Goal: Task Accomplishment & Management: Use online tool/utility

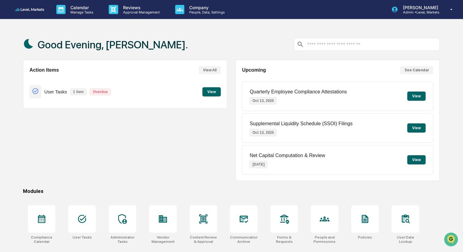
click at [212, 90] on button "View" at bounding box center [212, 91] width 18 height 9
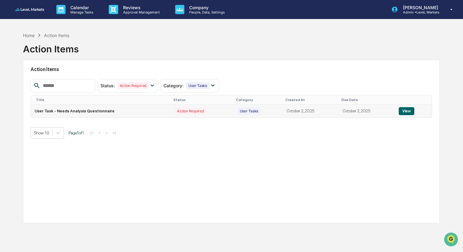
click at [406, 110] on button "View" at bounding box center [407, 111] width 16 height 8
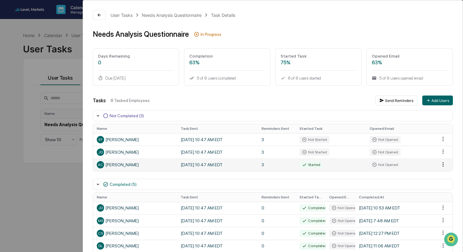
click at [445, 163] on html "Calendar Manage Tasks Reviews Approval Management Company People, Data, Setting…" at bounding box center [231, 126] width 463 height 252
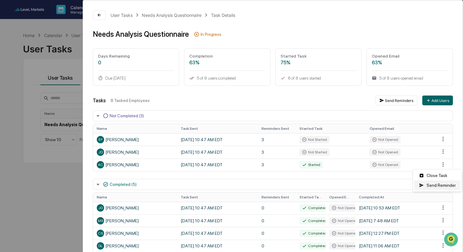
click at [441, 185] on div "Send Reminder" at bounding box center [438, 186] width 46 height 10
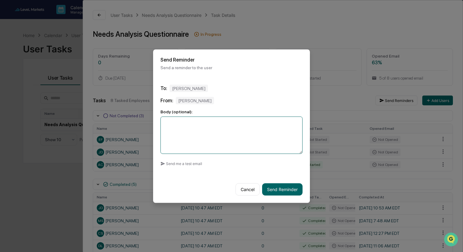
click at [213, 122] on textarea at bounding box center [232, 134] width 142 height 37
click at [244, 188] on button "Cancel" at bounding box center [248, 189] width 24 height 12
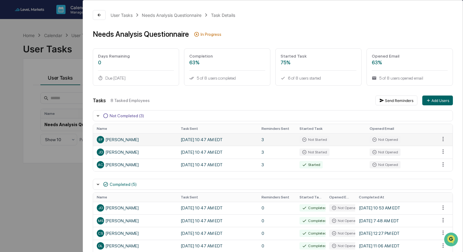
click at [120, 141] on div "EF [PERSON_NAME]" at bounding box center [135, 139] width 77 height 7
click at [307, 140] on icon at bounding box center [304, 139] width 5 height 5
click at [378, 139] on div "Not Opened" at bounding box center [385, 139] width 31 height 7
click at [444, 139] on html "Calendar Manage Tasks Reviews Approval Management Company People, Data, Setting…" at bounding box center [231, 126] width 463 height 252
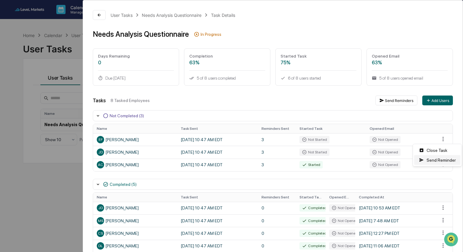
click at [440, 162] on div "Send Reminder" at bounding box center [438, 160] width 46 height 10
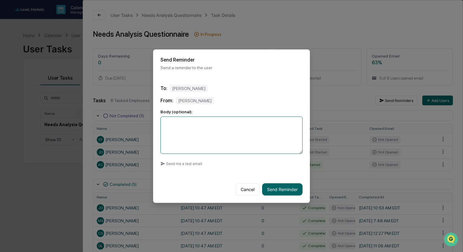
click at [204, 127] on textarea at bounding box center [232, 134] width 142 height 37
click at [244, 187] on button "Cancel" at bounding box center [248, 189] width 24 height 12
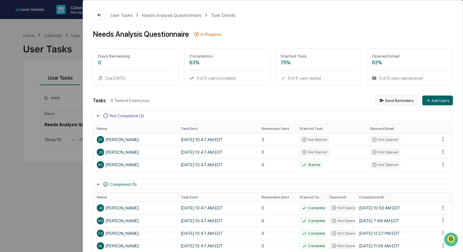
click at [402, 101] on button "Send Reminders" at bounding box center [397, 101] width 42 height 10
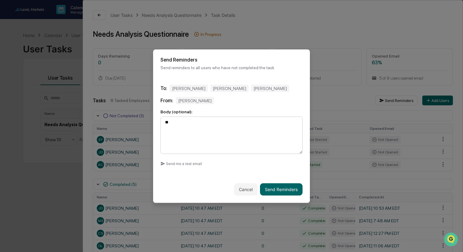
type textarea "*"
click at [258, 122] on textarea "**********" at bounding box center [232, 134] width 142 height 37
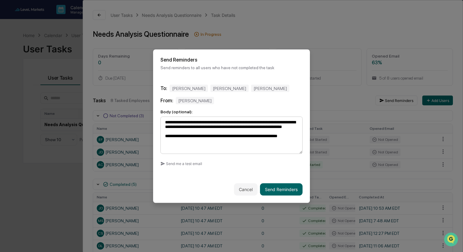
scroll to position [7, 0]
click at [182, 163] on button "Send me a test email" at bounding box center [182, 164] width 42 height 10
click at [192, 152] on textarea "**********" at bounding box center [232, 134] width 142 height 37
drag, startPoint x: 208, startPoint y: 128, endPoint x: 165, endPoint y: 117, distance: 44.8
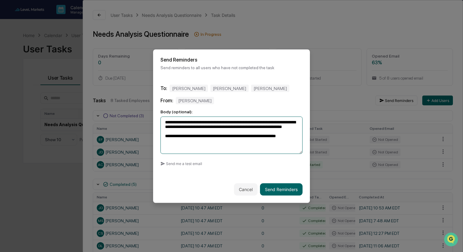
click at [165, 117] on textarea "**********" at bounding box center [232, 134] width 142 height 37
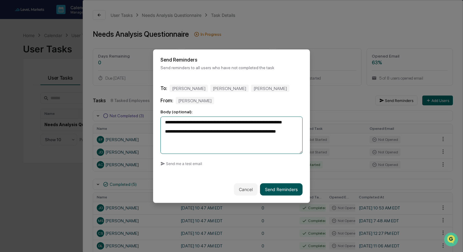
type textarea "**********"
click at [284, 189] on button "Send Reminders" at bounding box center [281, 189] width 43 height 12
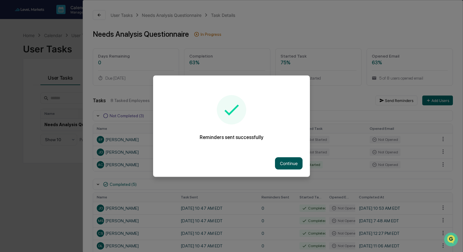
click at [291, 163] on button "Continue" at bounding box center [289, 163] width 28 height 12
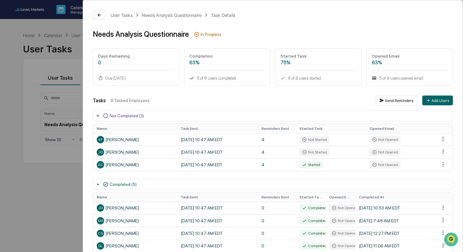
click at [100, 15] on icon at bounding box center [99, 15] width 5 height 5
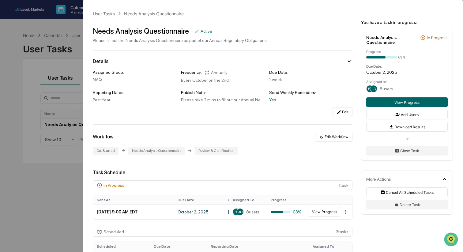
click at [21, 65] on div "User Tasks Needs Analysis Questionnaire Needs Analysis Questionnaire Active Ple…" at bounding box center [231, 126] width 463 height 252
